Goal: Navigation & Orientation: Find specific page/section

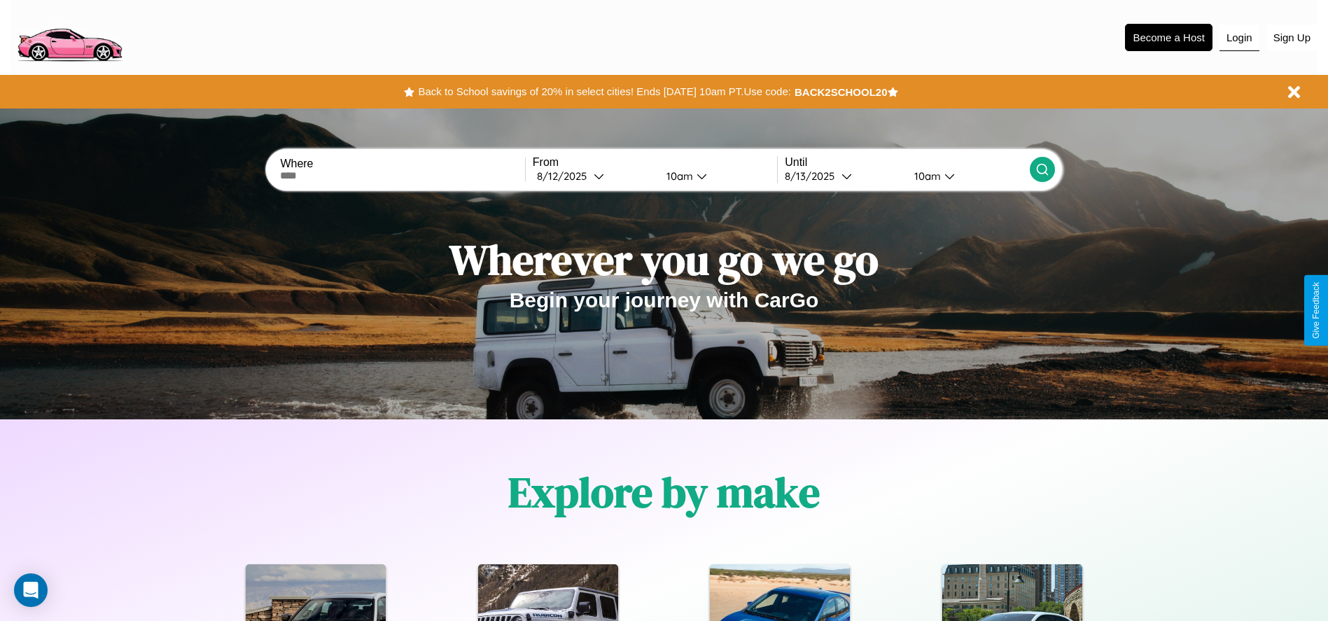
click at [1239, 37] on button "Login" at bounding box center [1239, 37] width 40 height 27
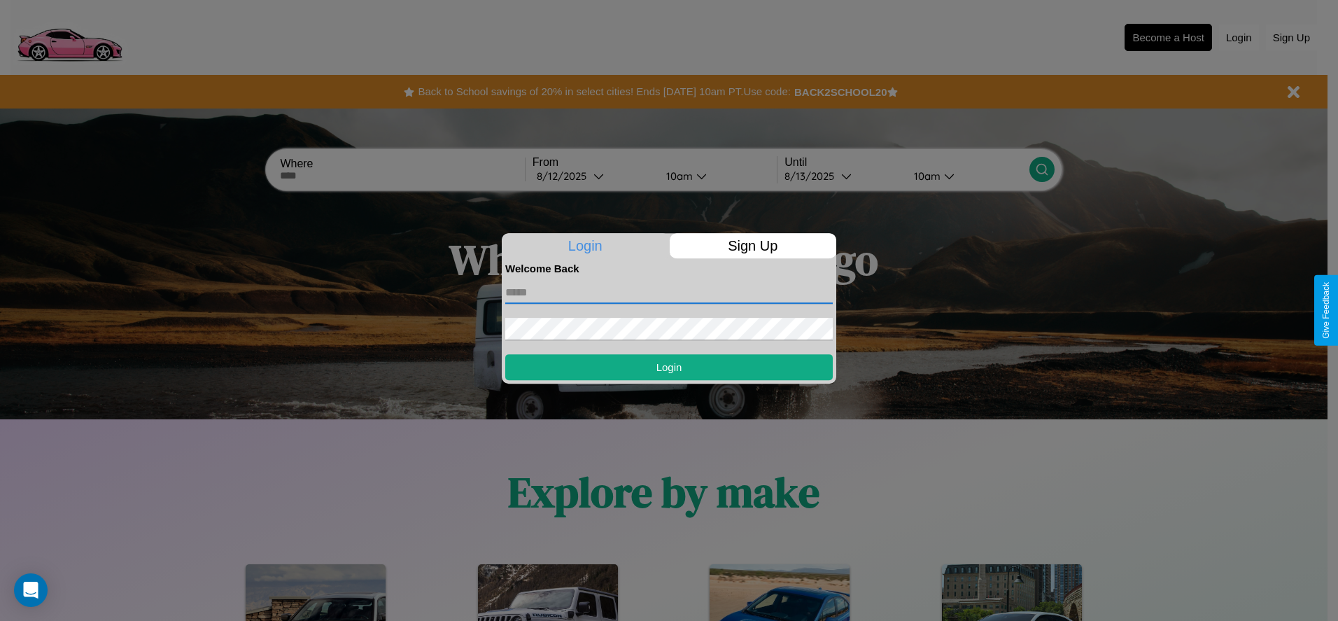
click at [669, 292] on input "text" at bounding box center [669, 292] width 328 height 22
type input "**********"
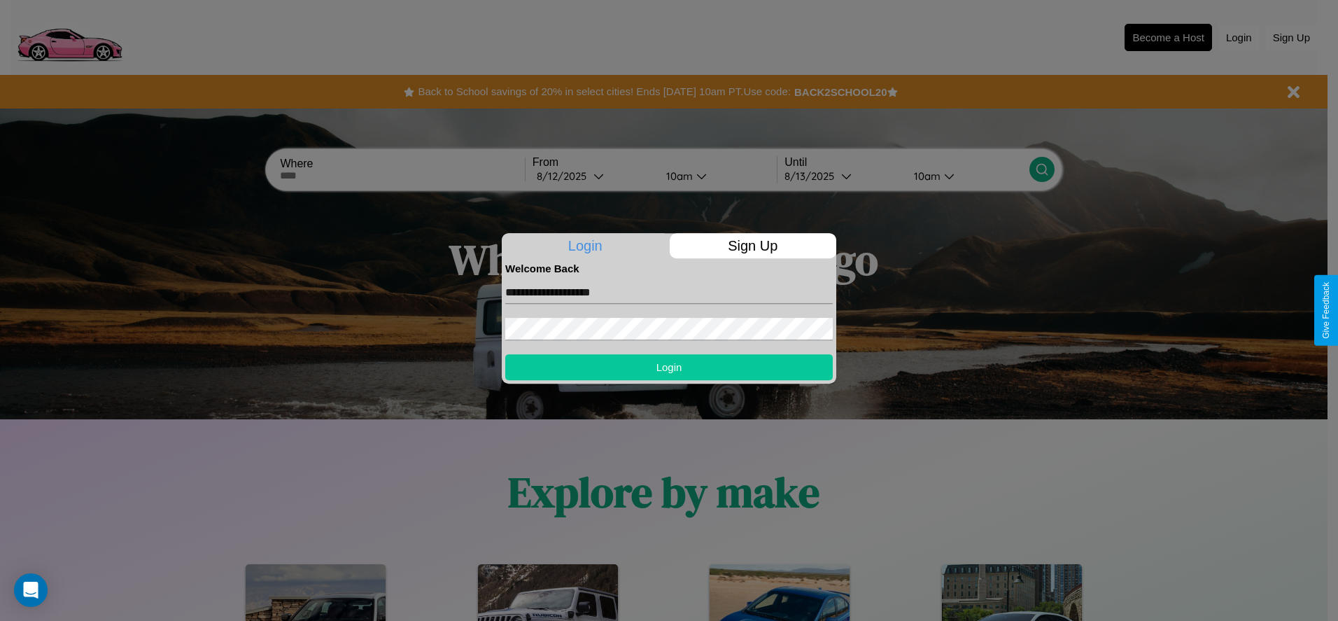
click at [669, 367] on button "Login" at bounding box center [669, 367] width 328 height 26
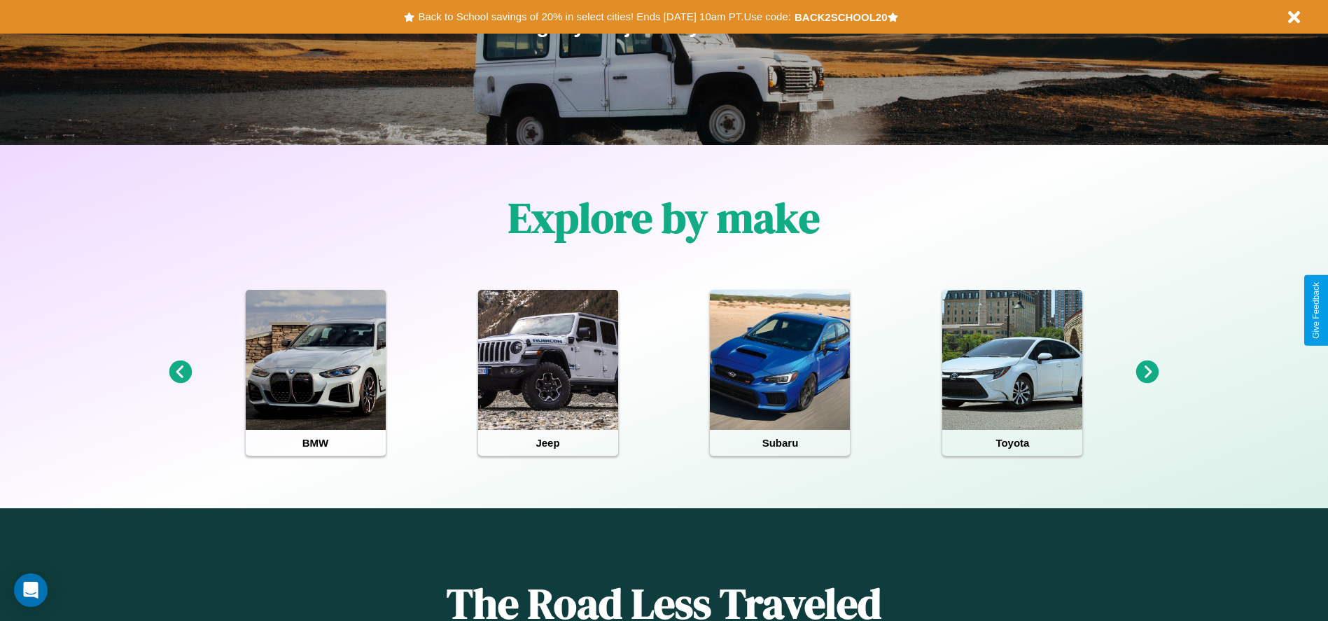
scroll to position [290, 0]
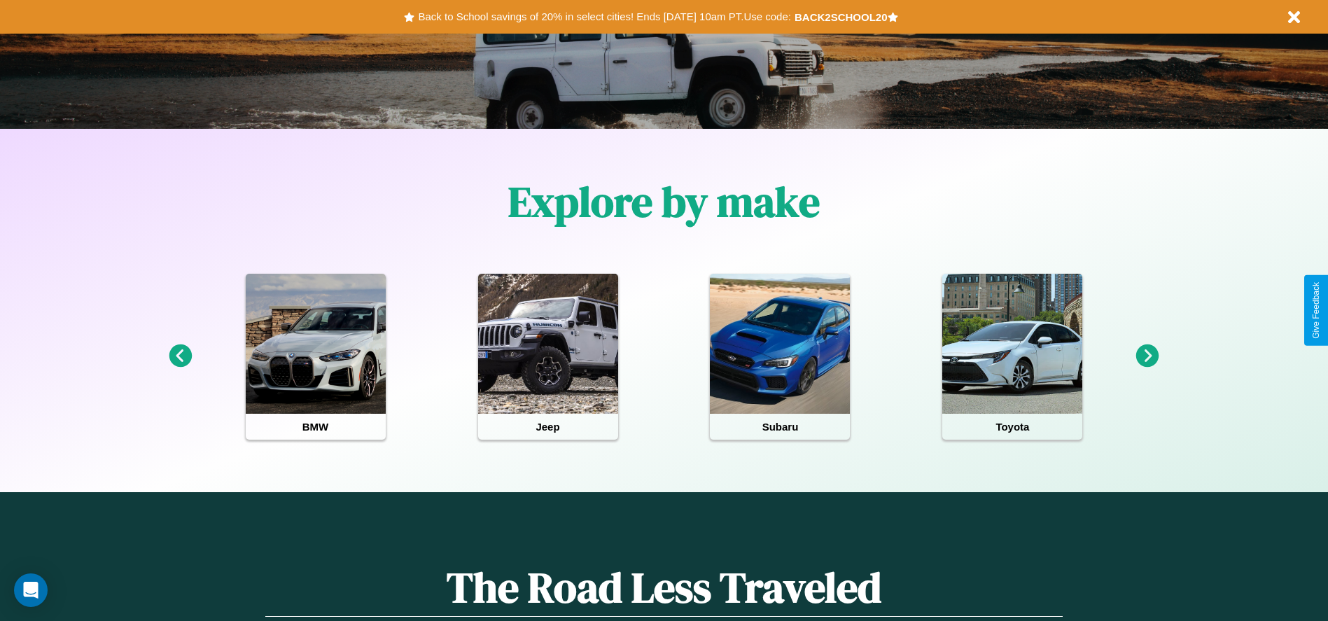
click at [1147, 356] on icon at bounding box center [1147, 355] width 23 height 23
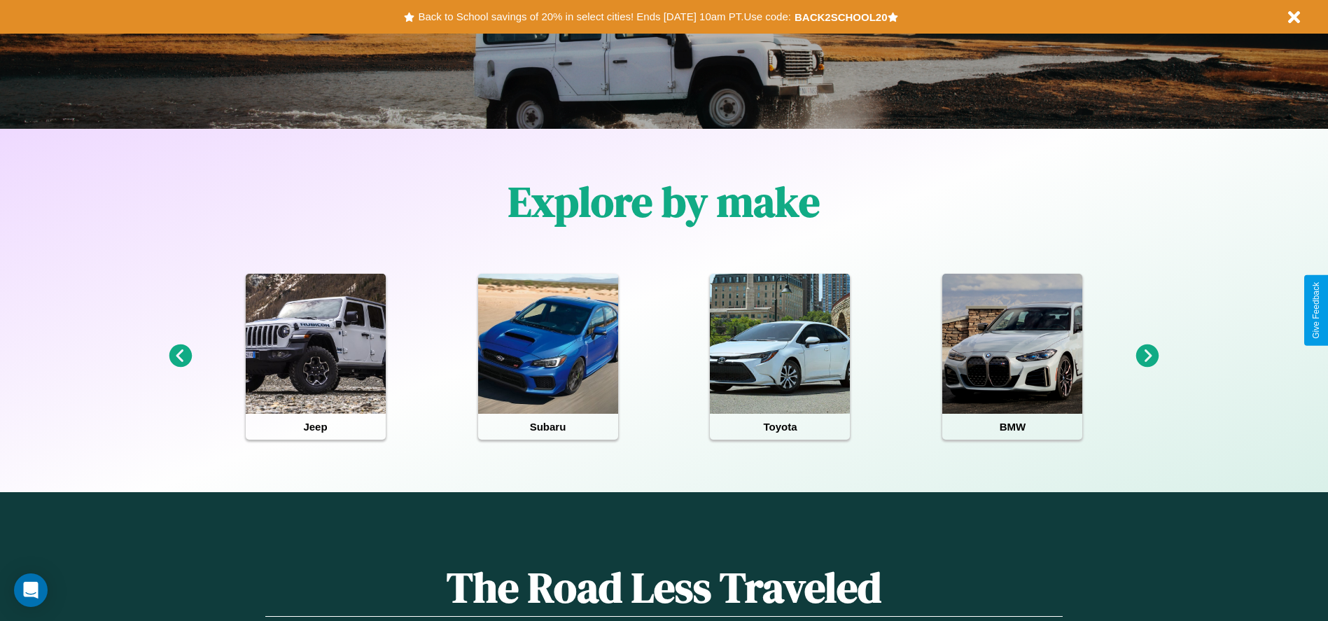
click at [1147, 356] on icon at bounding box center [1147, 355] width 23 height 23
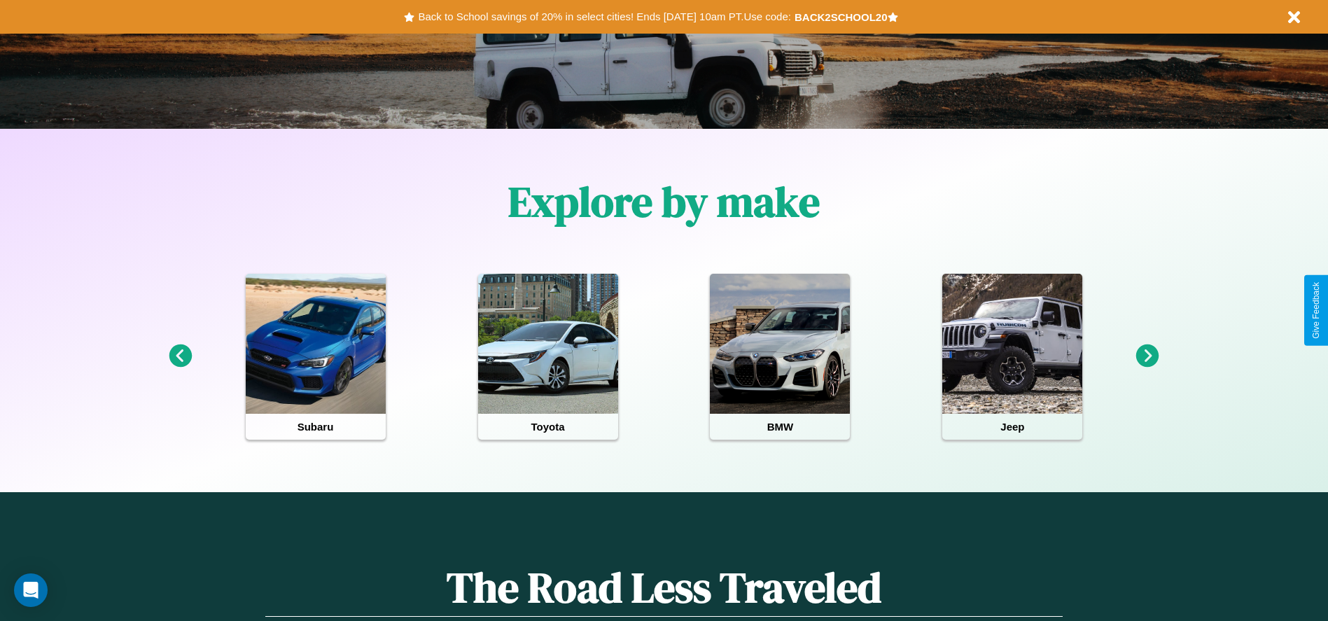
click at [1147, 356] on icon at bounding box center [1147, 355] width 23 height 23
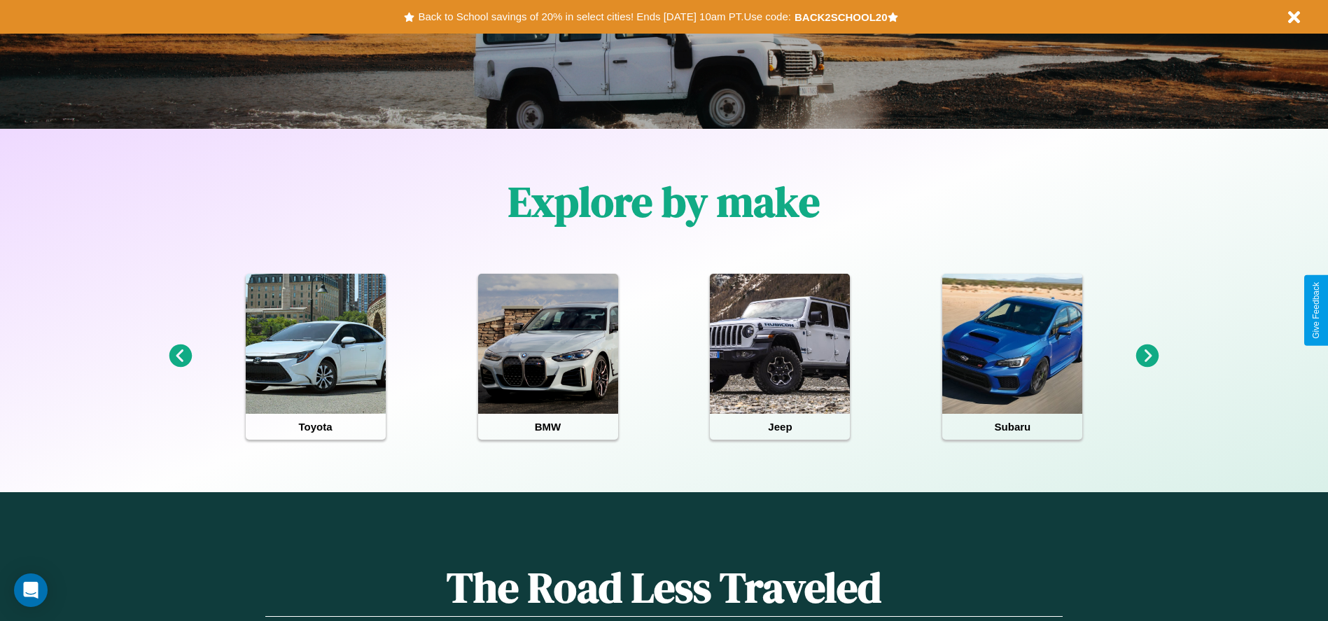
click at [1147, 356] on icon at bounding box center [1147, 355] width 23 height 23
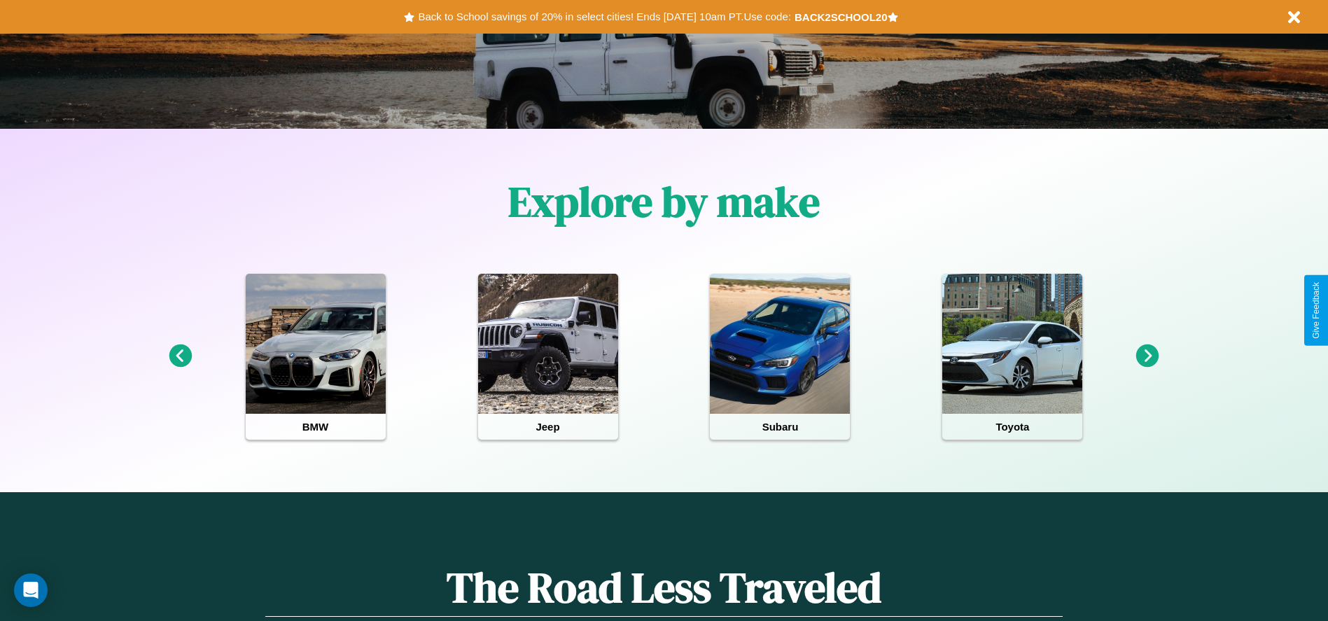
click at [1147, 356] on icon at bounding box center [1147, 355] width 23 height 23
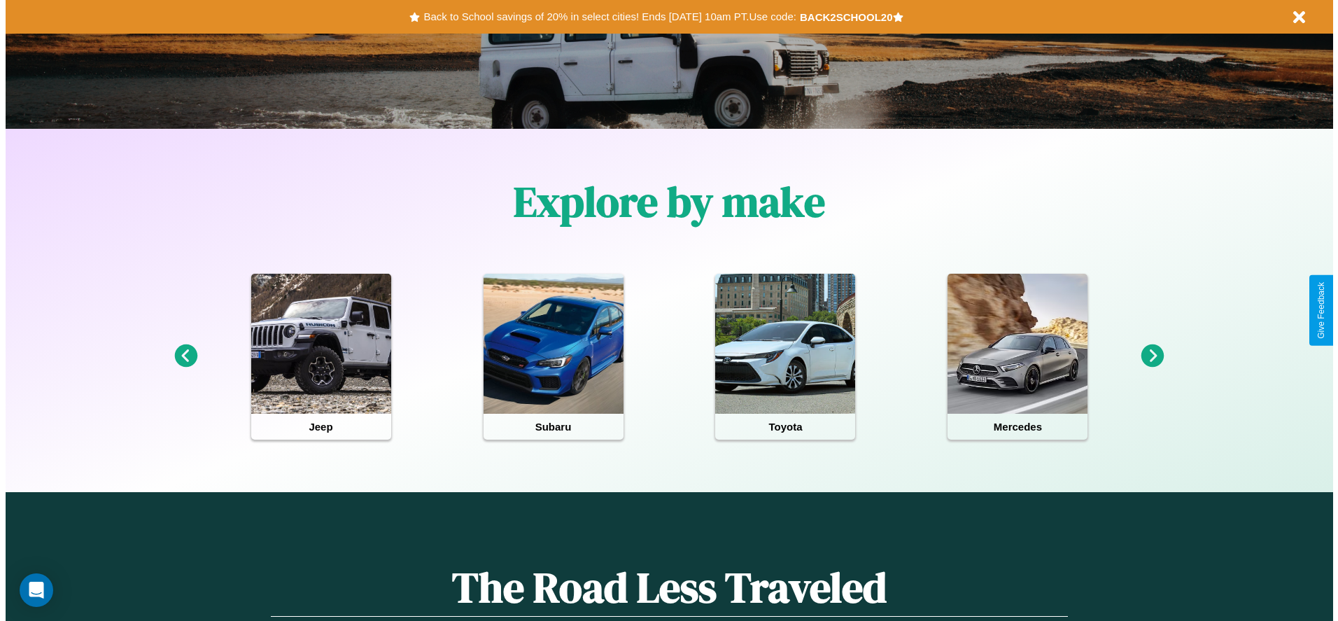
scroll to position [0, 0]
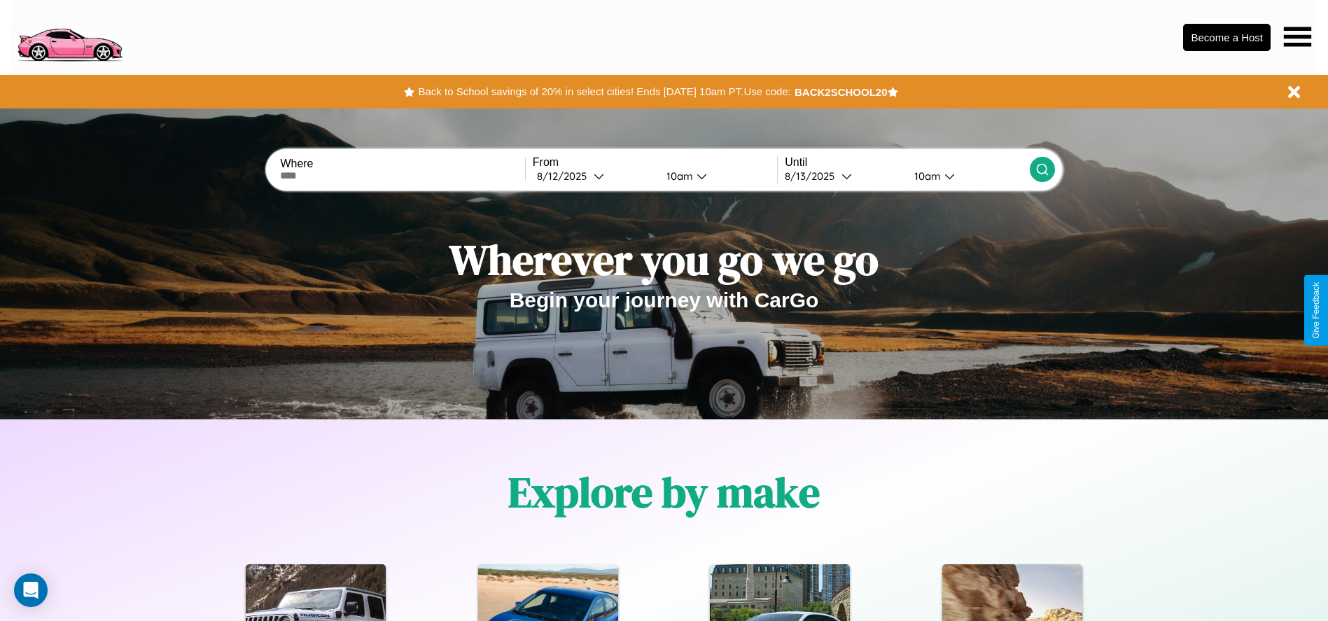
click at [1297, 36] on icon at bounding box center [1297, 37] width 27 height 20
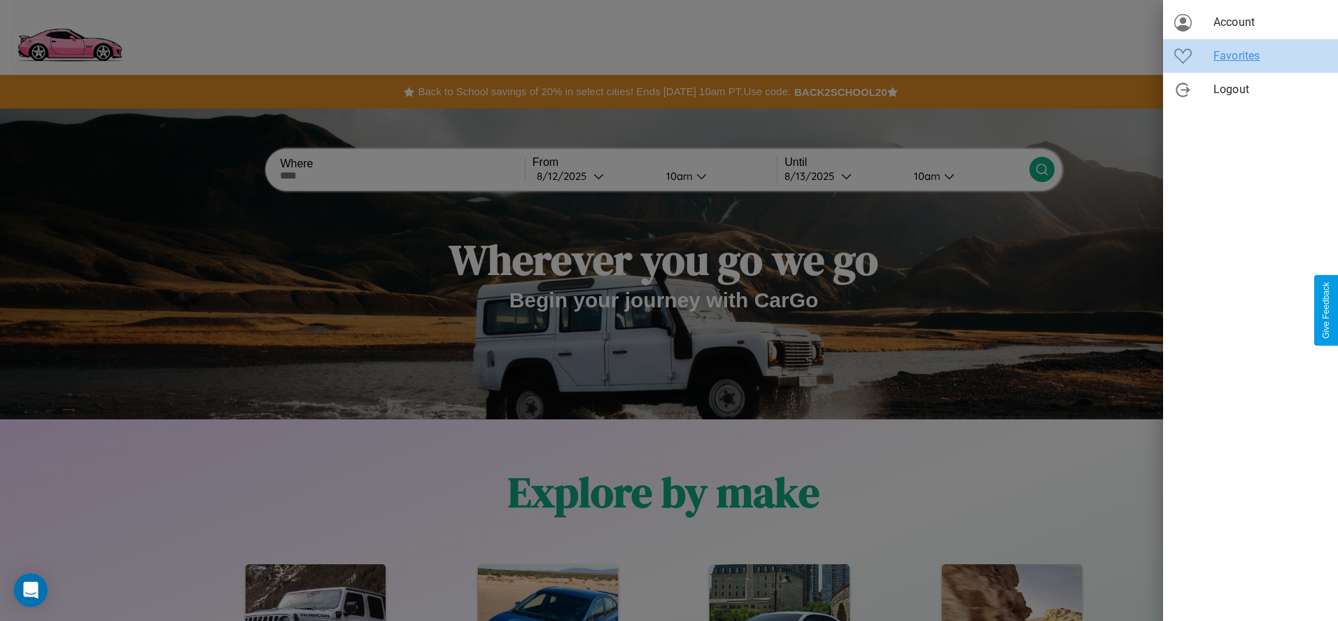
click at [1251, 56] on span "Favorites" at bounding box center [1270, 56] width 113 height 17
